Goal: Task Accomplishment & Management: Complete application form

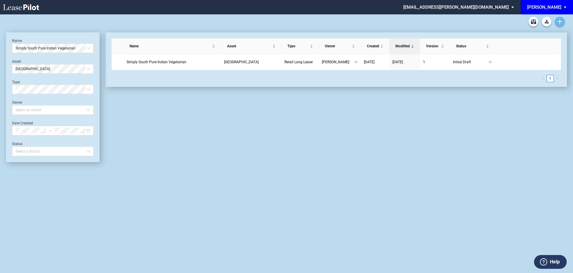
click at [556, 23] on link "Create new document" at bounding box center [560, 22] width 10 height 10
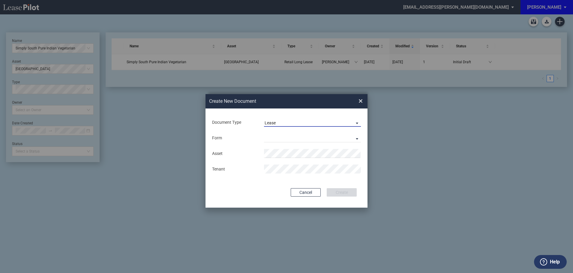
click at [281, 120] on md-select-value "Lease" at bounding box center [312, 122] width 97 height 9
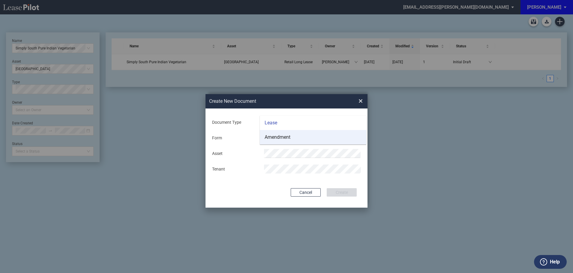
click at [277, 137] on div "Amendment" at bounding box center [278, 137] width 26 height 7
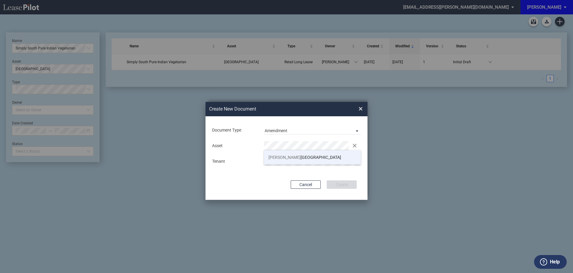
click at [289, 158] on span "[PERSON_NAME][GEOGRAPHIC_DATA]" at bounding box center [305, 157] width 73 height 5
click at [336, 184] on button "Create" at bounding box center [342, 185] width 30 height 8
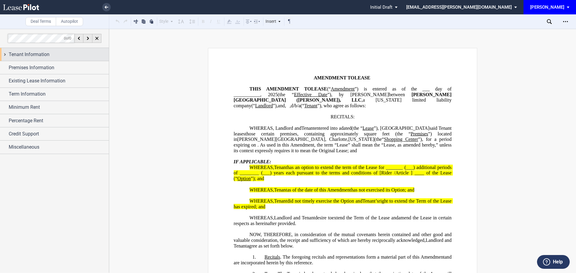
click at [44, 55] on span "Tenant Information" at bounding box center [29, 54] width 41 height 7
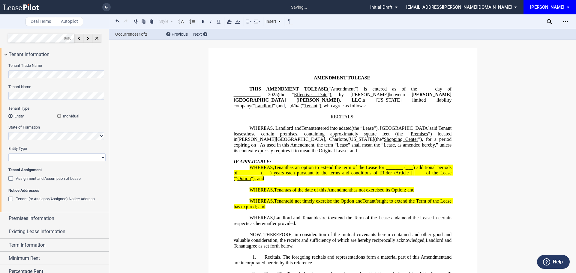
click at [58, 116] on div "Individual" at bounding box center [59, 116] width 4 height 4
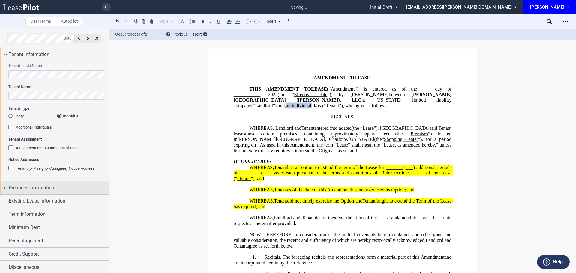
click at [40, 185] on span "Premises Information" at bounding box center [32, 188] width 46 height 7
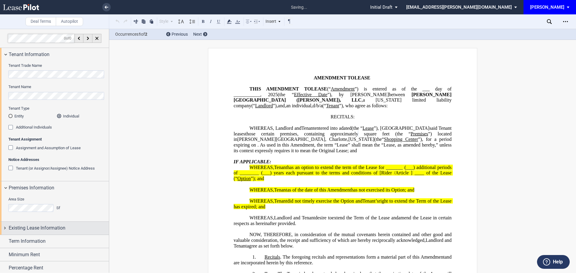
click at [41, 230] on span "Existing Lease Information" at bounding box center [37, 228] width 57 height 7
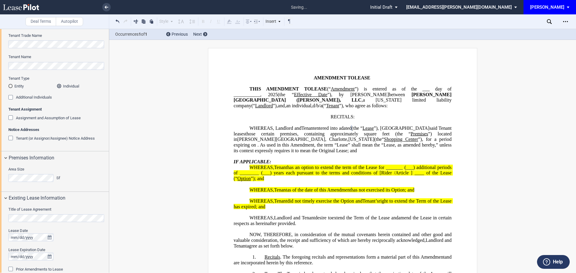
scroll to position [60, 0]
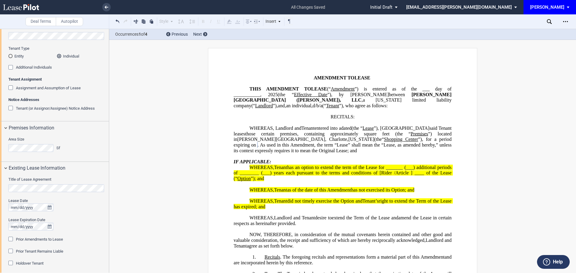
click at [11, 238] on div "Prior Amendments to Lease" at bounding box center [11, 240] width 6 height 6
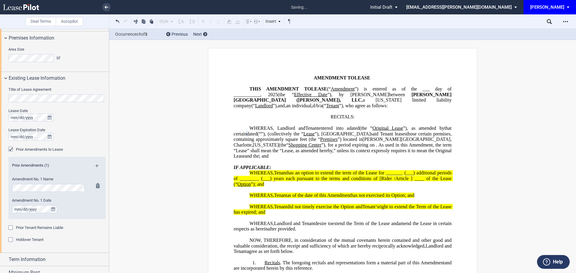
scroll to position [0, 0]
click at [12, 239] on div "Holdover Tenant" at bounding box center [11, 241] width 6 height 6
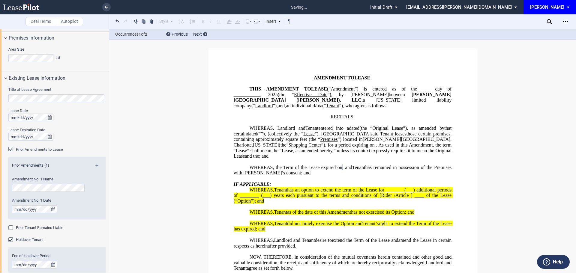
click at [362, 176] on p "WHEREAS, the Term of the Lease expired on ﻿ ﻿ , and Assignor [PERSON_NAME] has …" at bounding box center [343, 170] width 218 height 11
click at [98, 239] on div "Holdover Tenant" at bounding box center [56, 240] width 97 height 6
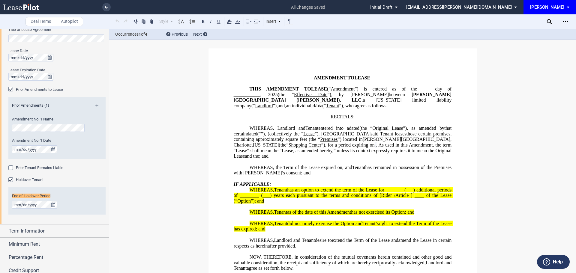
scroll to position [228, 0]
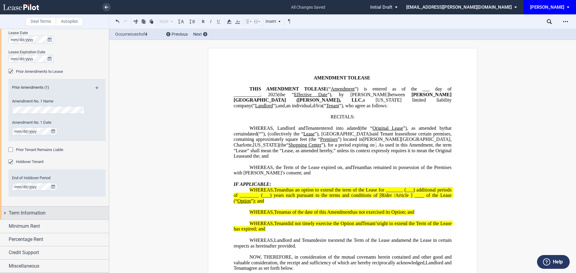
click at [32, 215] on span "Term Information" at bounding box center [27, 213] width 37 height 7
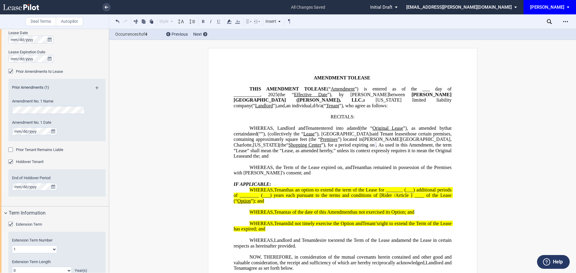
click at [53, 251] on select "1 2 3 4 5 6 7 8 9 10 11 12 13 14 15 16 17 18 19 20" at bounding box center [34, 250] width 45 height 8
select select "number:2"
click at [12, 246] on select "1 2 3 4 5 6 7 8 9 10 11 12 13 14 15 16 17 18 19 20" at bounding box center [34, 250] width 45 height 8
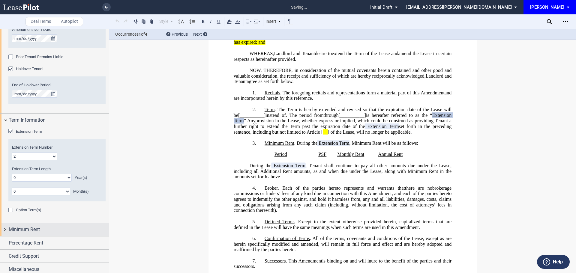
scroll to position [325, 0]
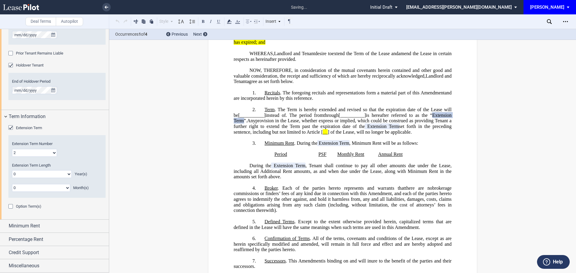
drag, startPoint x: 68, startPoint y: 175, endPoint x: 62, endPoint y: 175, distance: 5.7
click at [68, 175] on select "0 1 2 3 4 5 6 7 8 9 10 11 12 13 14 15 16 17 18 19 20" at bounding box center [42, 174] width 60 height 8
select select "number:3"
click at [12, 170] on select "0 1 2 3 4 5 6 7 8 9 10 11 12 13 14 15 16 17 18 19 20" at bounding box center [42, 174] width 60 height 8
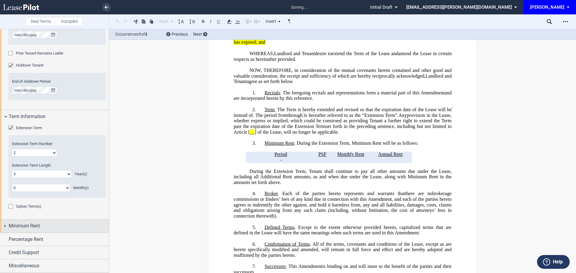
click at [35, 225] on span "Minimum Rent" at bounding box center [24, 226] width 31 height 7
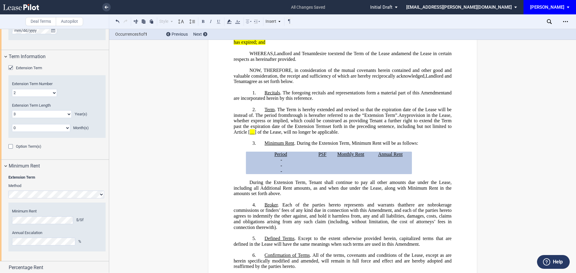
scroll to position [413, 0]
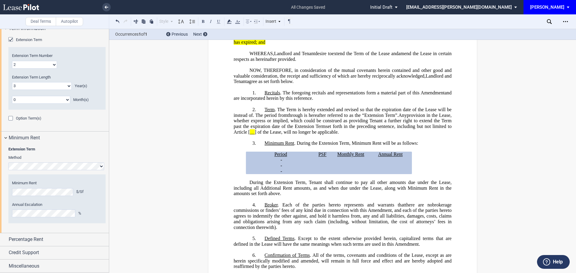
click at [93, 145] on div "Extension Term Method Hide Year 1 $/Sf Year 2 $/Sf Year 3 $/Sf Minimum Rent $/S…" at bounding box center [54, 189] width 109 height 89
click at [41, 235] on div "Percentage Rent" at bounding box center [54, 240] width 109 height 13
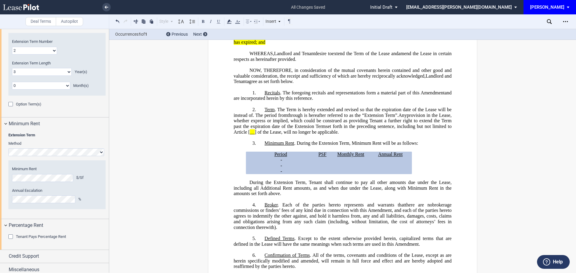
scroll to position [431, 0]
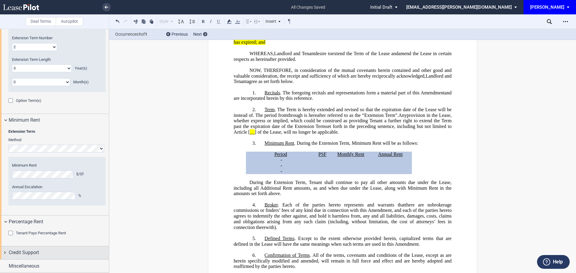
click at [29, 253] on span "Credit Support" at bounding box center [24, 252] width 30 height 7
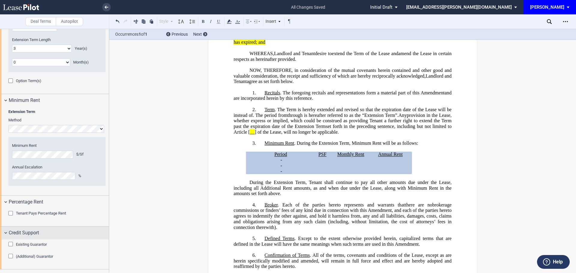
scroll to position [460, 0]
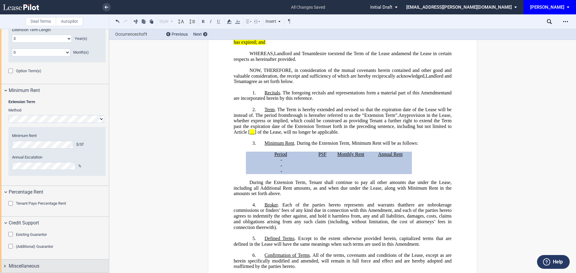
click at [29, 266] on span "Miscellaneous" at bounding box center [24, 266] width 31 height 7
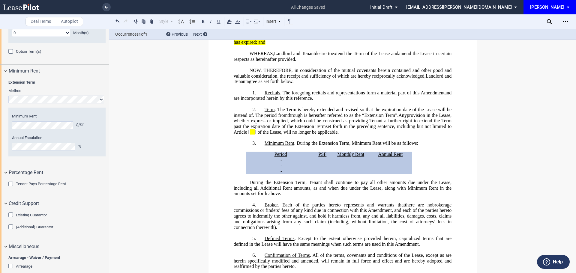
scroll to position [550, 0]
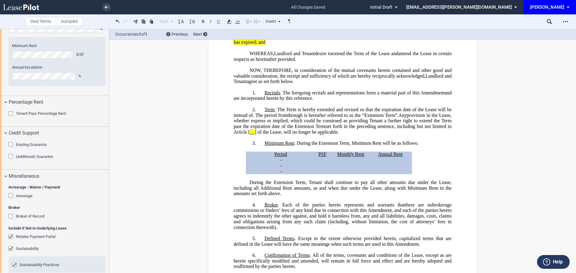
click at [12, 237] on div "Retailer Payment Portal" at bounding box center [11, 238] width 6 height 6
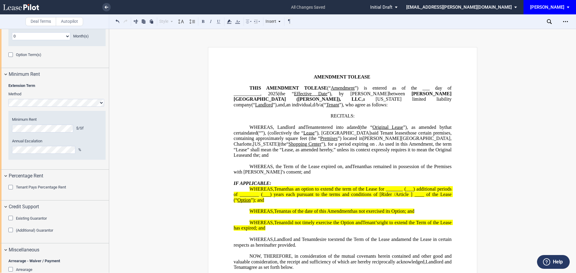
scroll to position [0, 0]
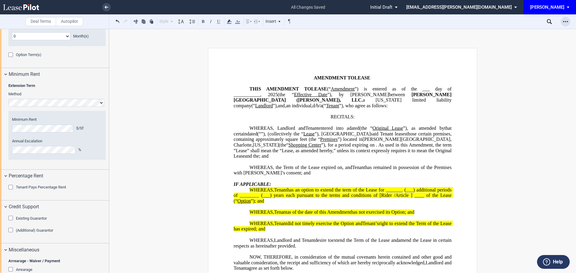
click at [566, 20] on icon "Open Lease options menu" at bounding box center [565, 21] width 5 height 5
click at [506, 32] on div "Download" at bounding box center [530, 32] width 73 height 5
